Goal: Information Seeking & Learning: Learn about a topic

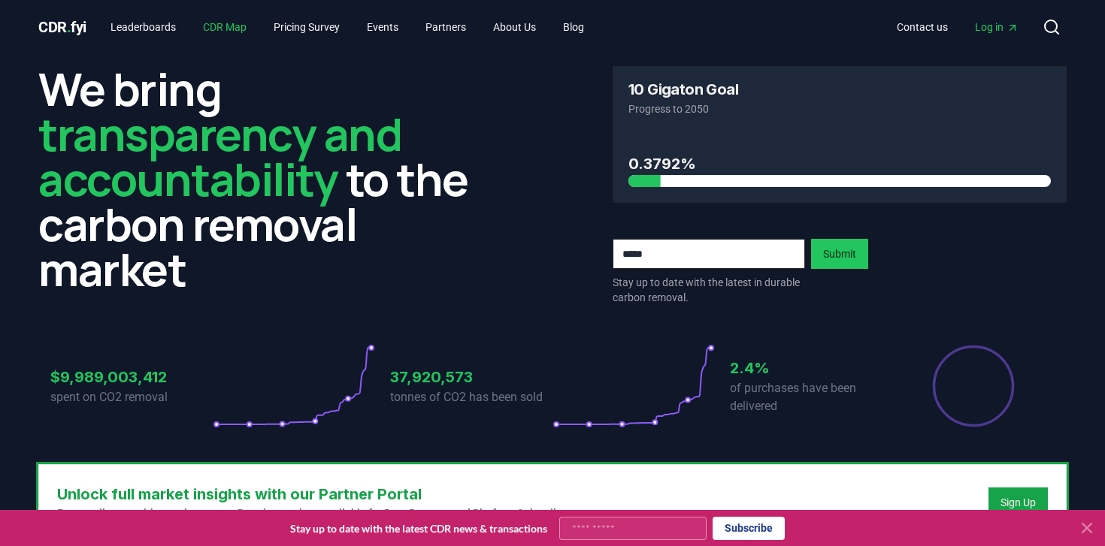
click at [228, 33] on link "CDR Map" at bounding box center [225, 27] width 68 height 27
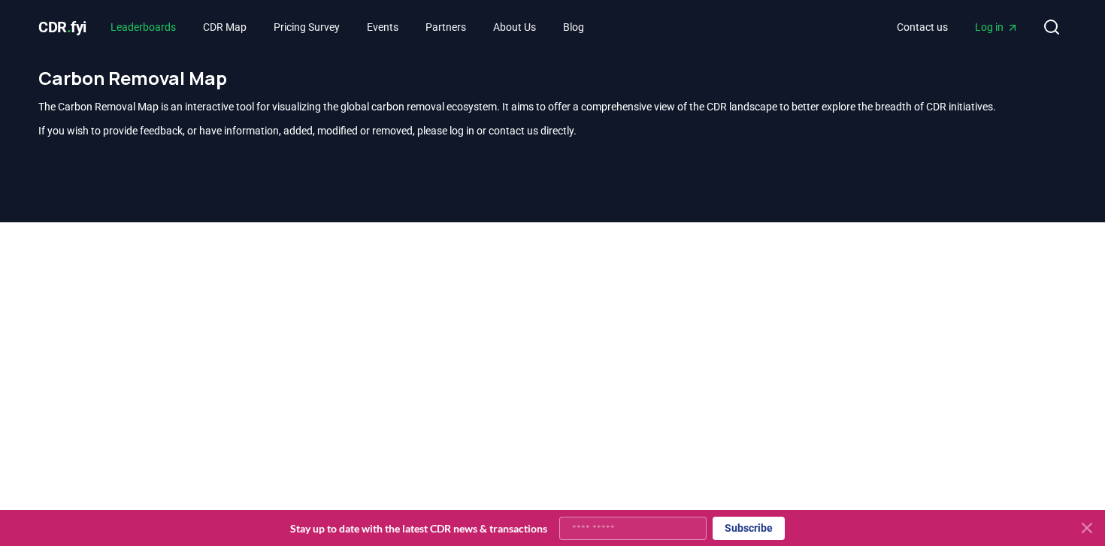
click at [144, 28] on link "Leaderboards" at bounding box center [142, 27] width 89 height 27
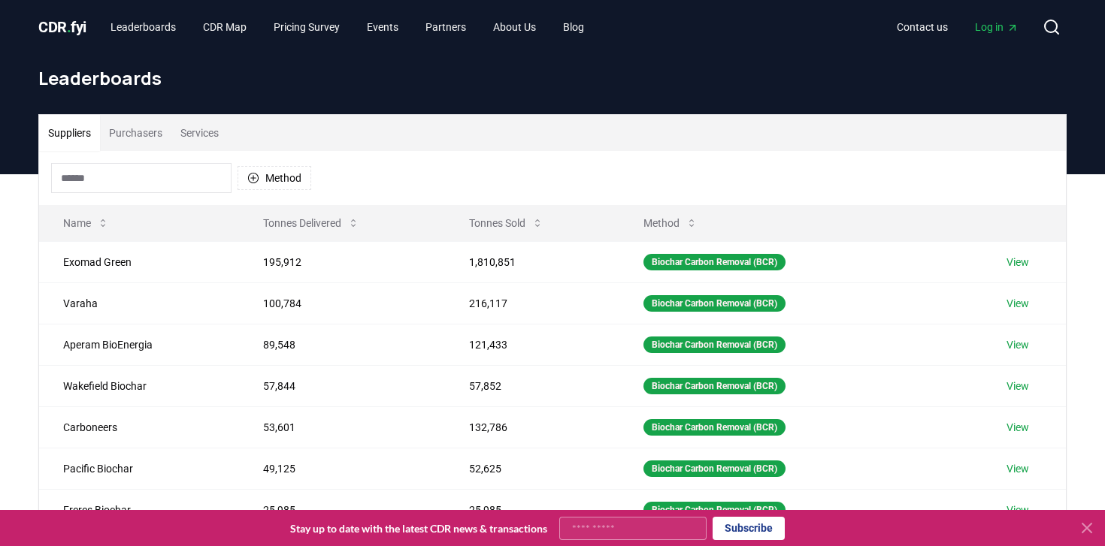
click at [205, 142] on button "Services" at bounding box center [199, 133] width 56 height 36
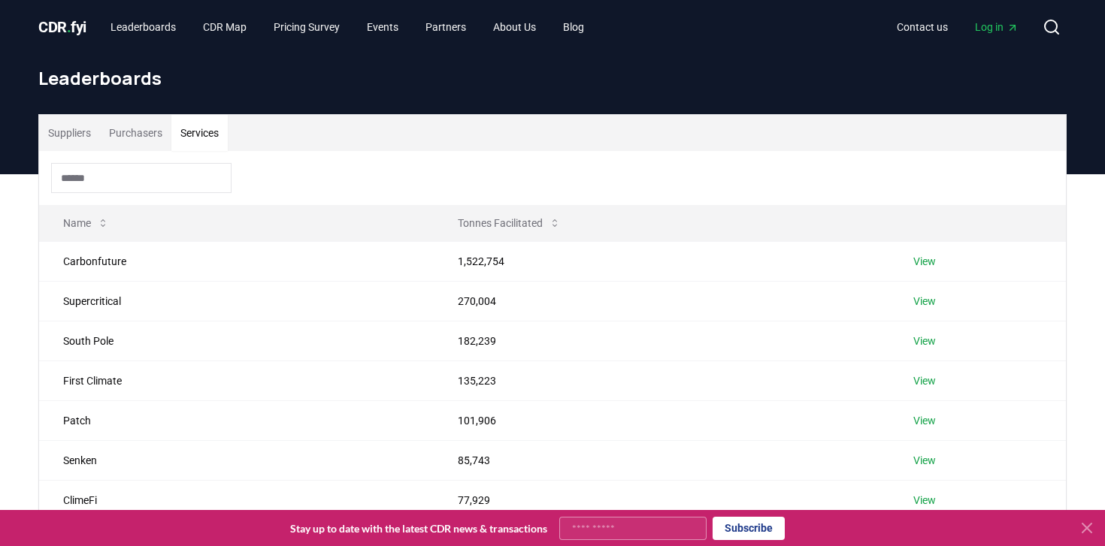
click at [152, 138] on button "Purchasers" at bounding box center [135, 133] width 71 height 36
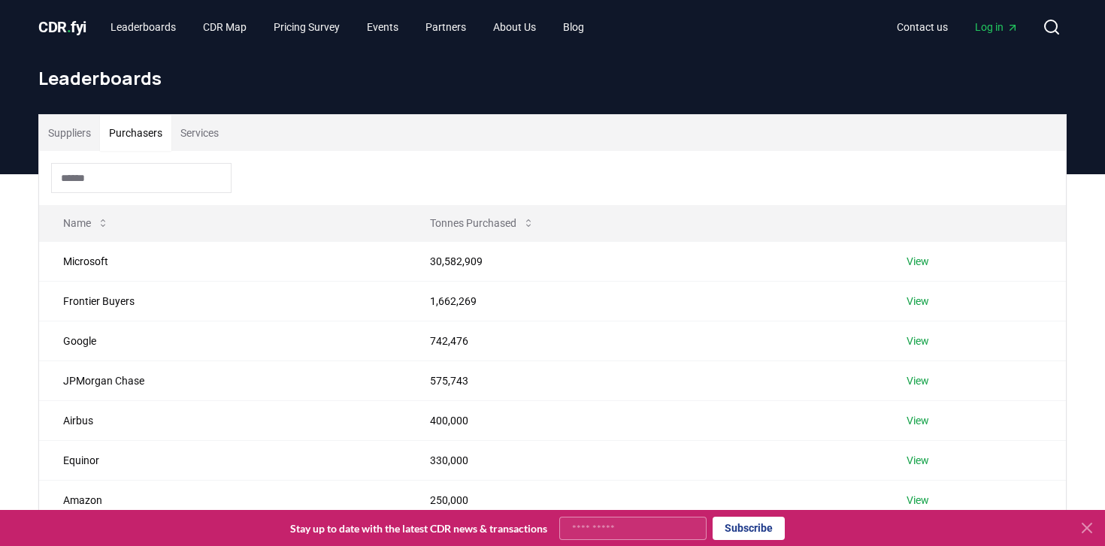
click at [141, 179] on input at bounding box center [141, 178] width 180 height 30
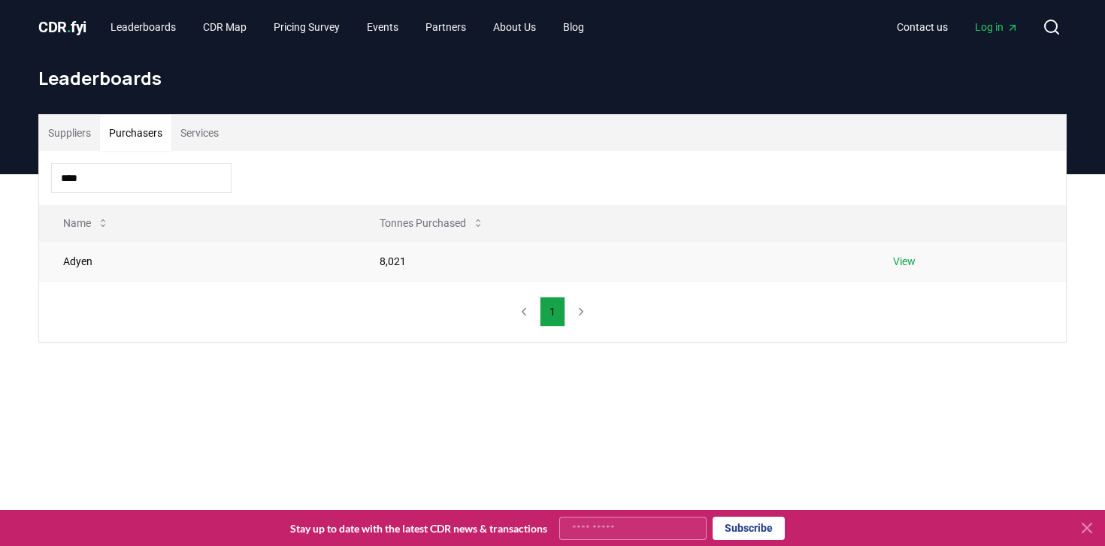
type input "****"
click at [900, 261] on link "View" at bounding box center [904, 261] width 23 height 15
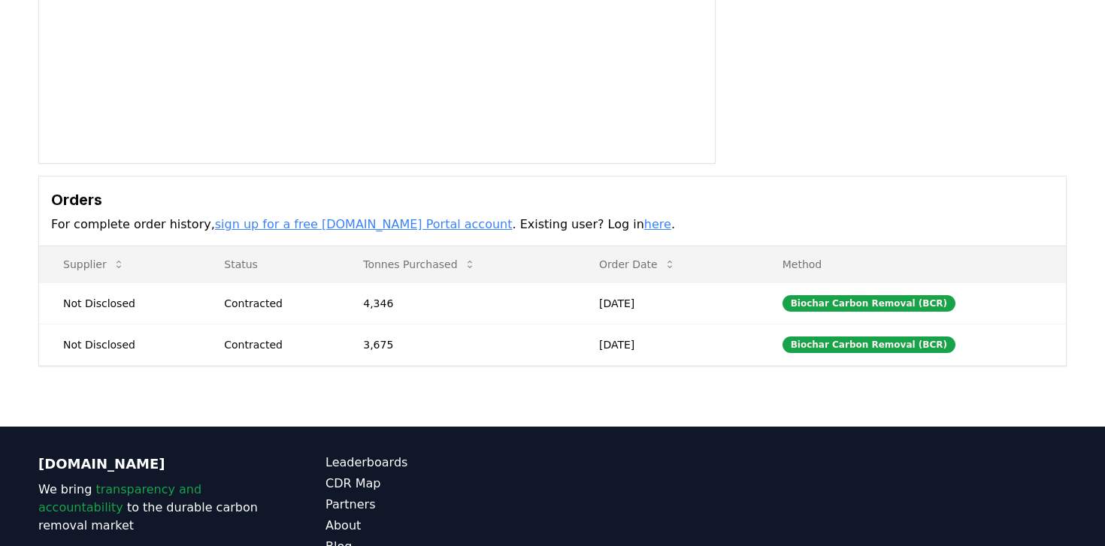
scroll to position [370, 0]
